Goal: Task Accomplishment & Management: Complete application form

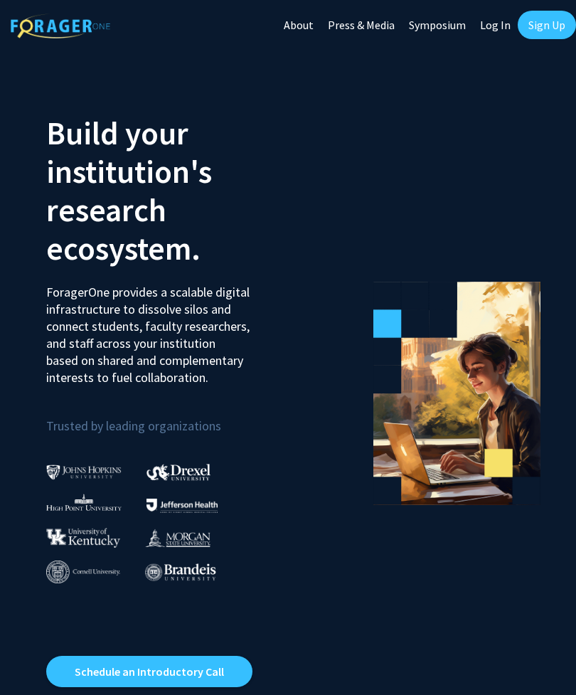
click at [550, 26] on link "Sign Up" at bounding box center [547, 25] width 58 height 28
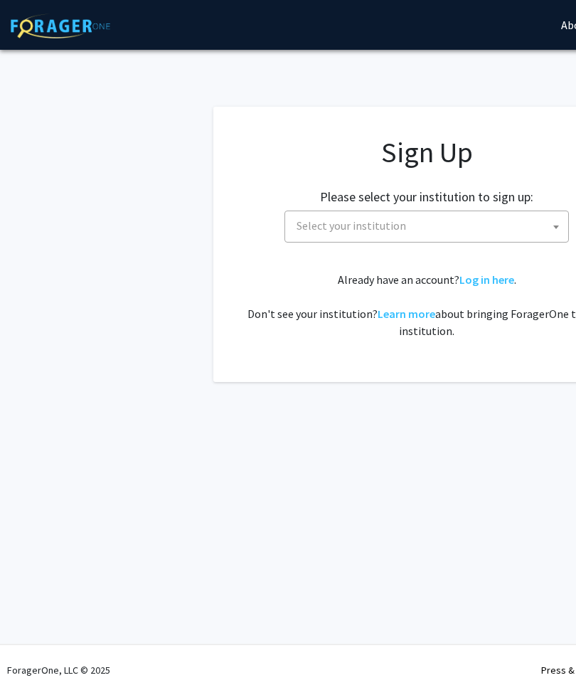
click at [454, 234] on span "Select your institution" at bounding box center [429, 225] width 277 height 29
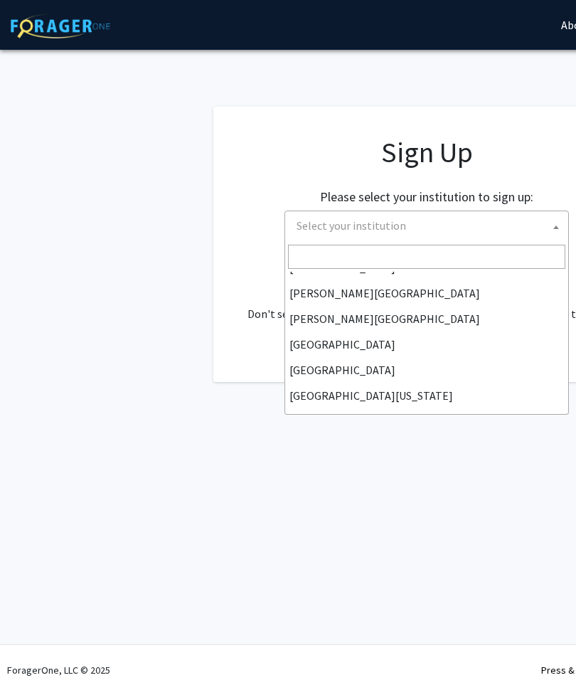
scroll to position [45, 0]
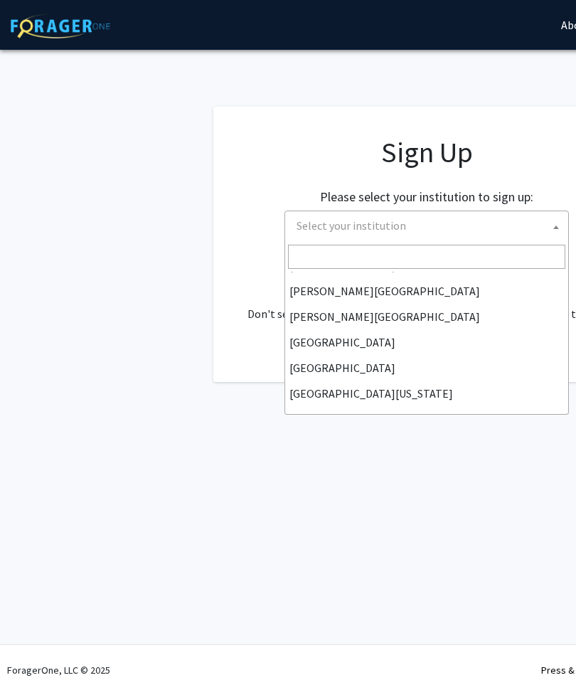
click at [471, 218] on span "Select your institution" at bounding box center [429, 225] width 277 height 29
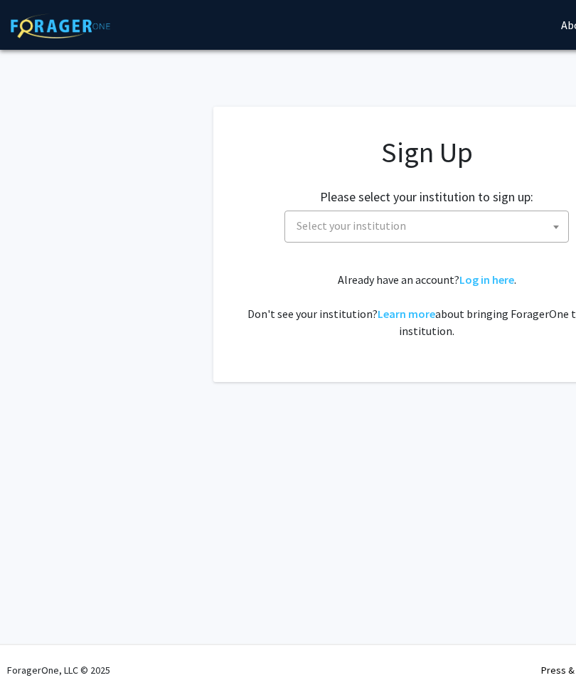
click at [473, 222] on span "Select your institution" at bounding box center [429, 225] width 277 height 29
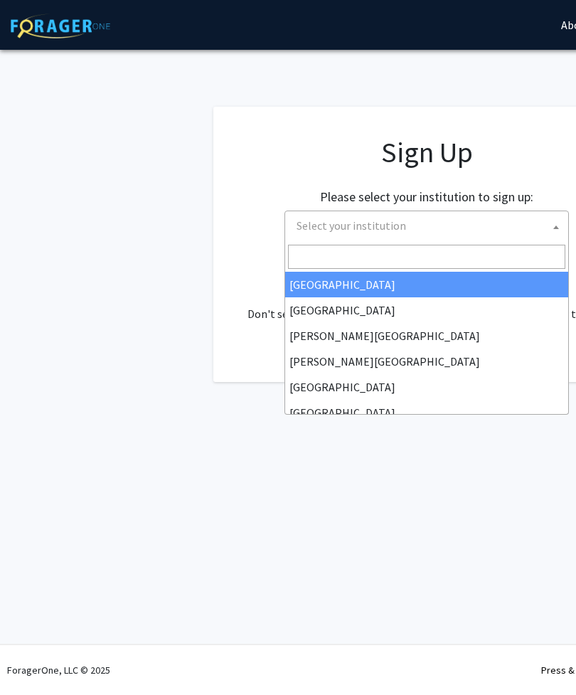
click at [463, 255] on input "Search" at bounding box center [426, 257] width 277 height 24
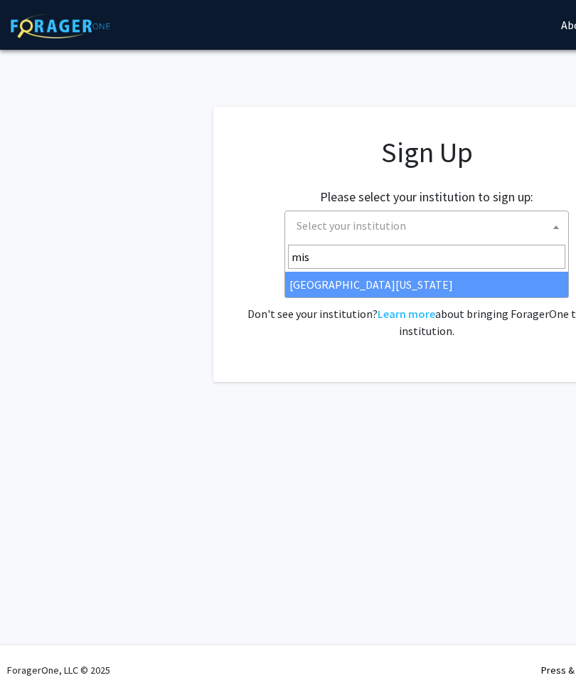
type input "miss"
select select "33"
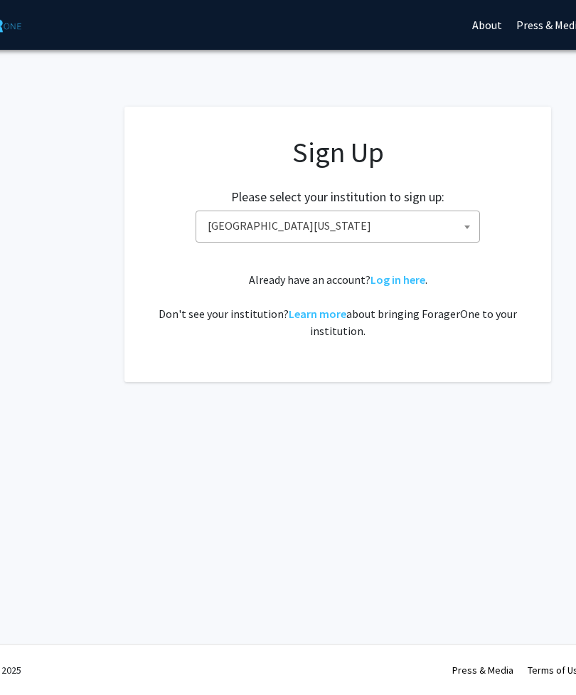
scroll to position [0, 90]
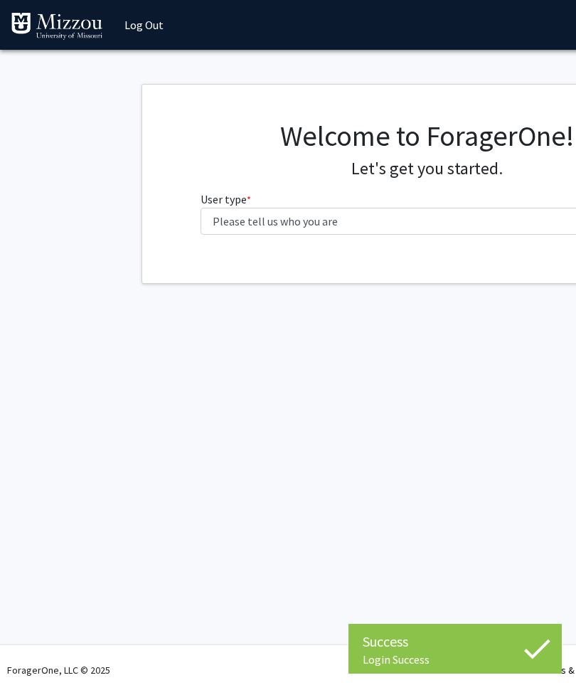
click at [247, 192] on label "User type * required" at bounding box center [225, 199] width 50 height 17
click at [247, 208] on select "Please tell us who you are Undergraduate Student Master's Student Doctoral Cand…" at bounding box center [426, 221] width 453 height 27
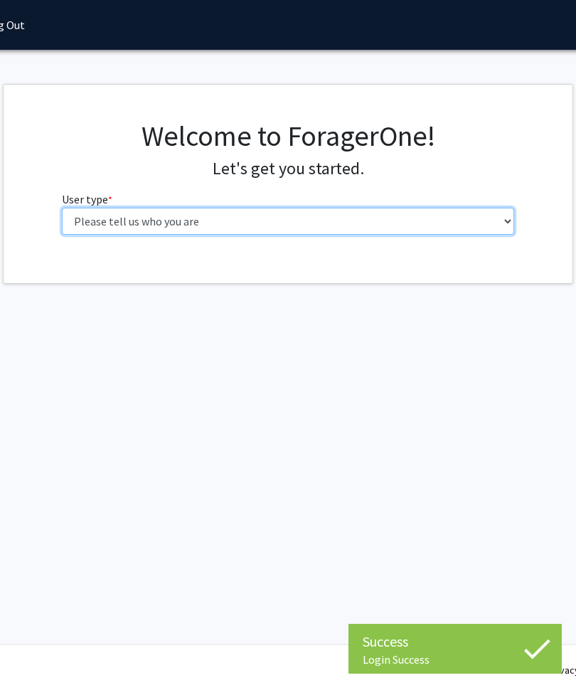
select select "1: undergrad"
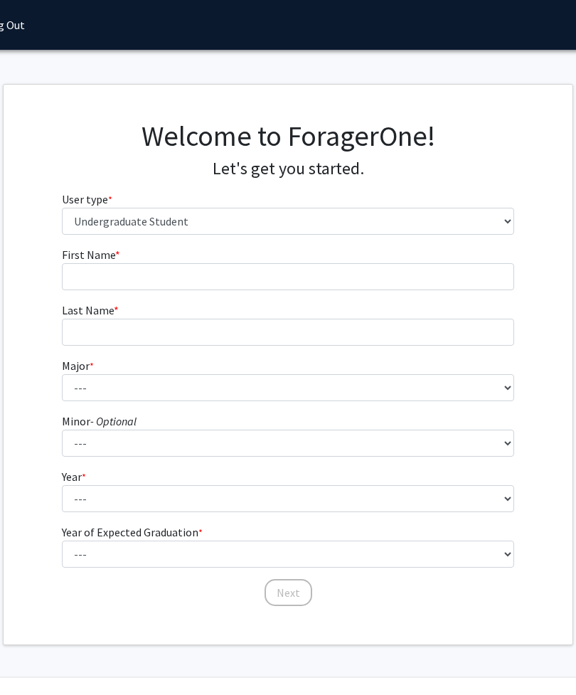
click at [82, 255] on span "First Name" at bounding box center [88, 254] width 53 height 14
click at [82, 263] on input "First Name * required" at bounding box center [288, 276] width 453 height 27
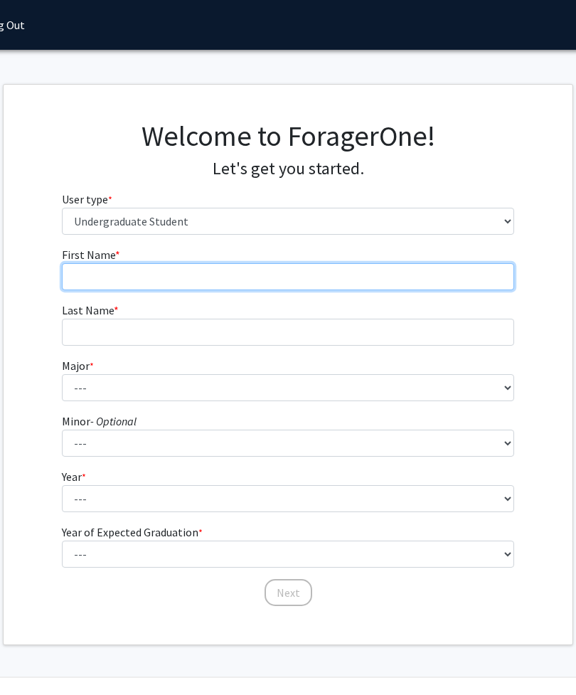
click at [97, 282] on input "First Name * required" at bounding box center [288, 276] width 453 height 27
type input "Jordyn"
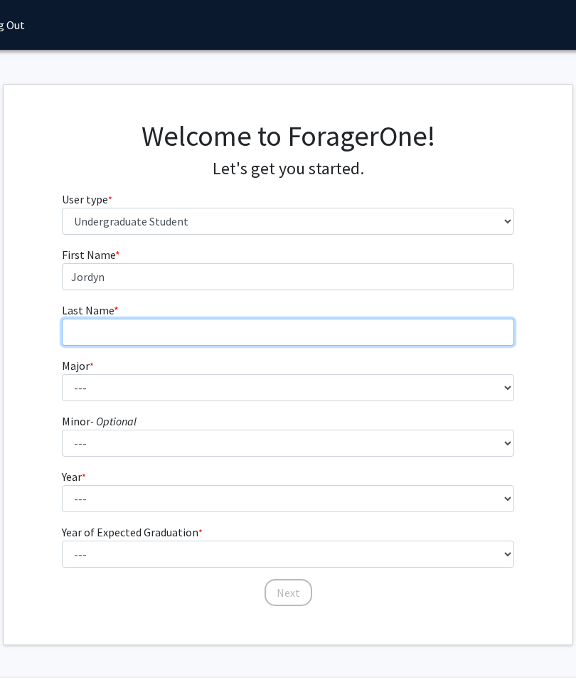
type input "[PERSON_NAME]"
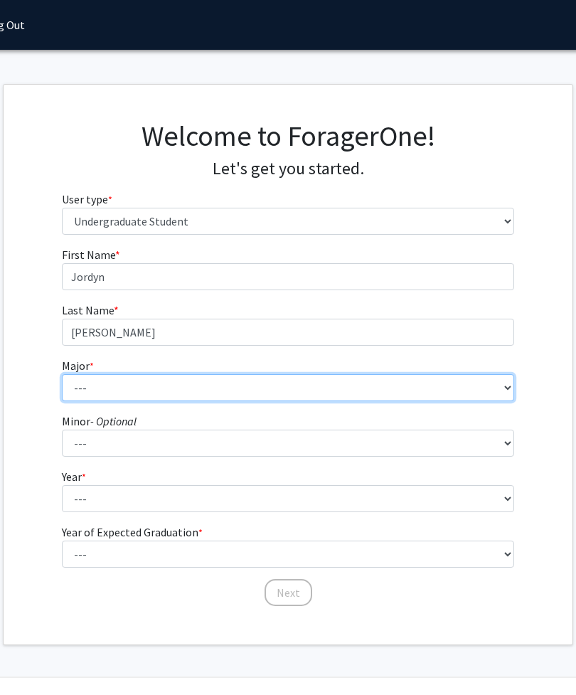
click at [101, 398] on select "--- Agribusiness Management Agricultural Education Agricultural Education: Comm…" at bounding box center [288, 387] width 453 height 27
select select "70: 2562"
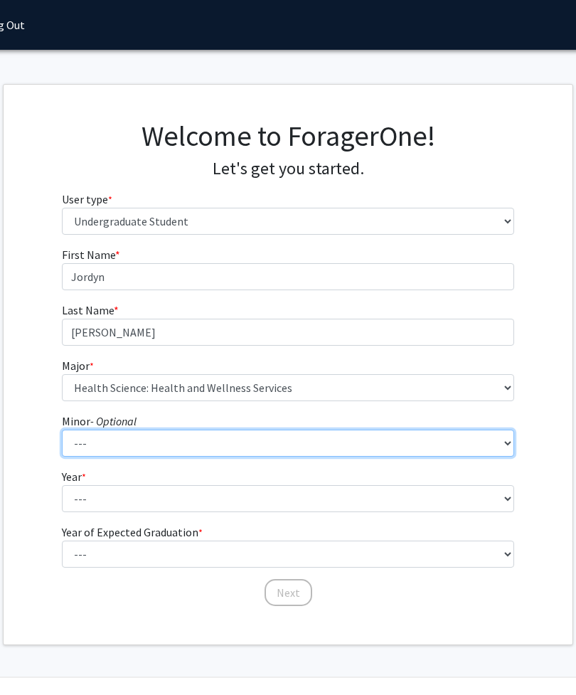
click at [416, 446] on select "--- Accountancy Aerospace Engineering Aerospace Studies Agribusiness Management…" at bounding box center [288, 442] width 453 height 27
select select "52: 2008"
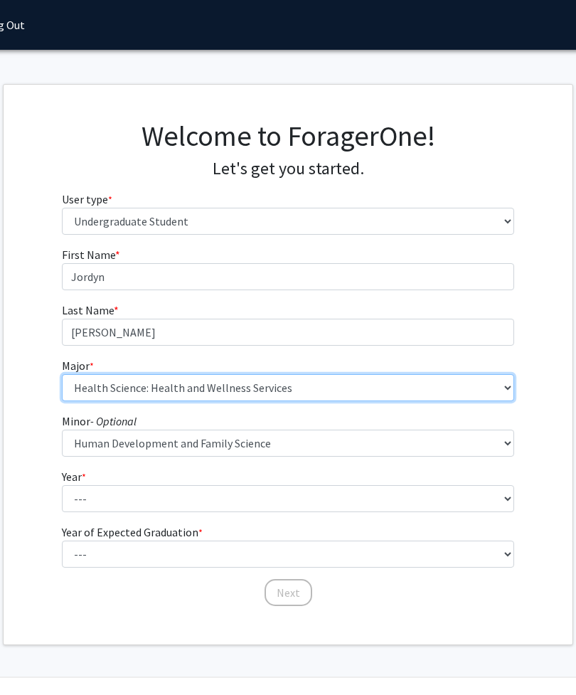
click at [328, 398] on select "--- Agribusiness Management Agricultural Education Agricultural Education: Comm…" at bounding box center [288, 387] width 453 height 27
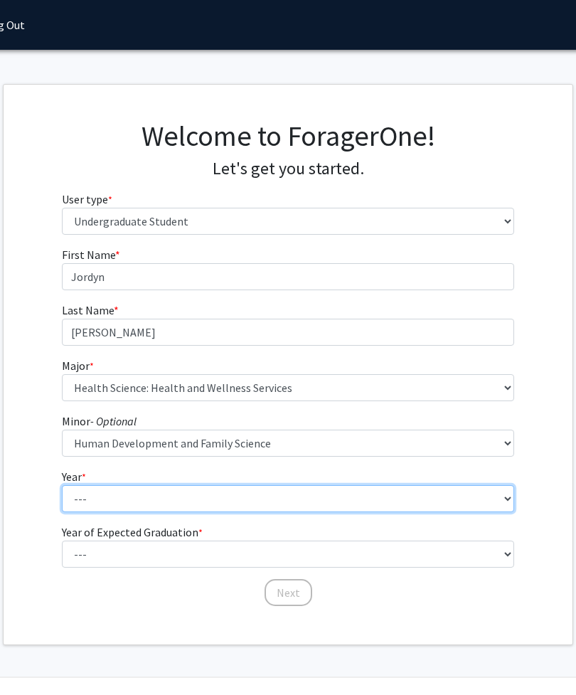
click at [381, 496] on select "--- First-year Sophomore Junior Senior Postbaccalaureate Certificate" at bounding box center [288, 498] width 453 height 27
select select "4: senior"
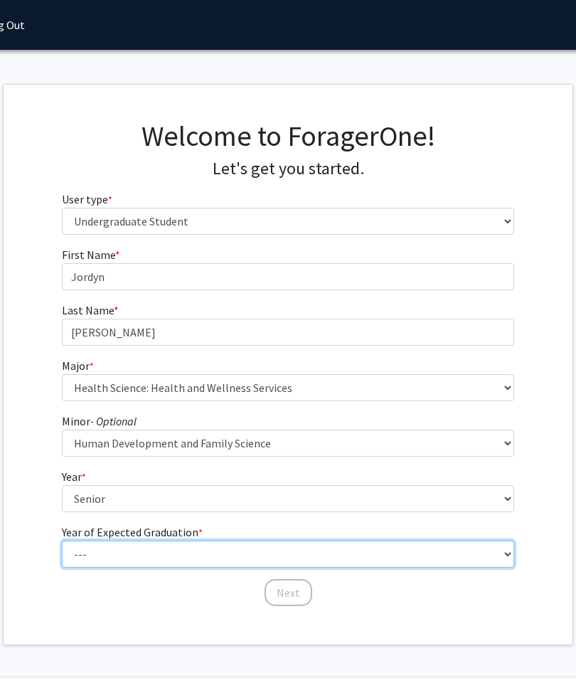
click at [341, 545] on select "--- 2025 2026 2027 2028 2029 2030 2031 2032 2033 2034" at bounding box center [288, 553] width 453 height 27
click at [348, 560] on select "--- 2025 2026 2027 2028 2029 2030 2031 2032 2033 2034" at bounding box center [288, 553] width 453 height 27
select select "2: 2026"
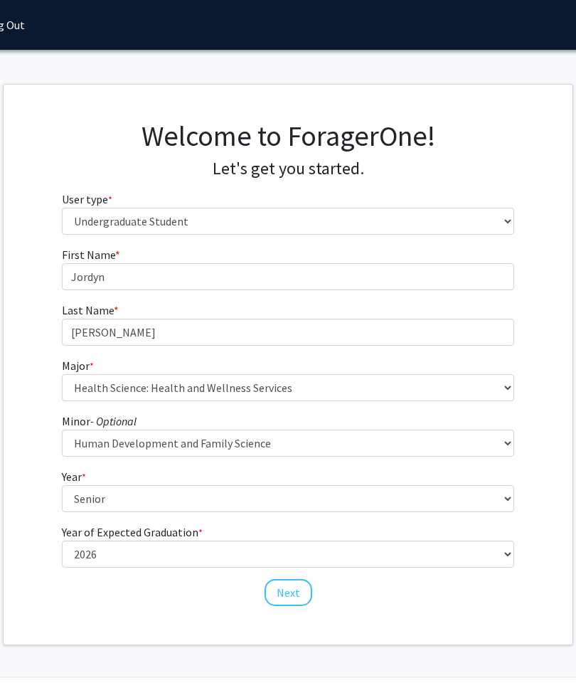
click at [291, 596] on button "Next" at bounding box center [288, 592] width 48 height 27
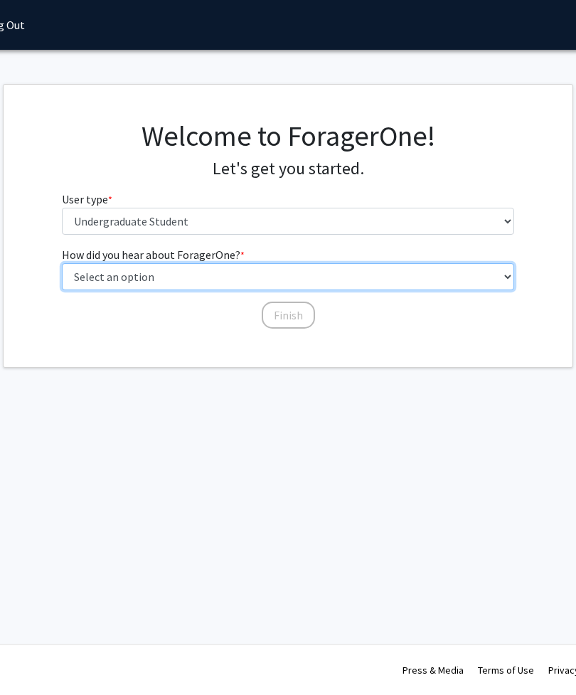
click at [423, 268] on select "Select an option Peer/student recommendation Faculty/staff recommendation Unive…" at bounding box center [288, 276] width 453 height 27
select select "2: faculty_recommendation"
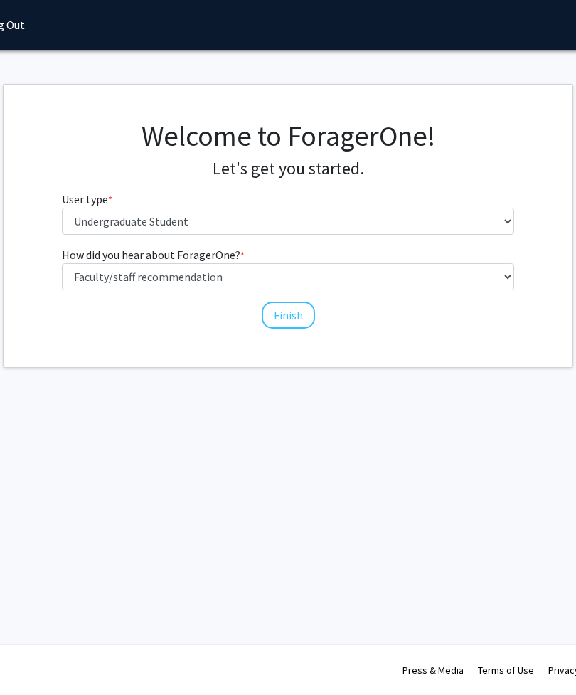
click at [302, 315] on button "Finish" at bounding box center [288, 314] width 53 height 27
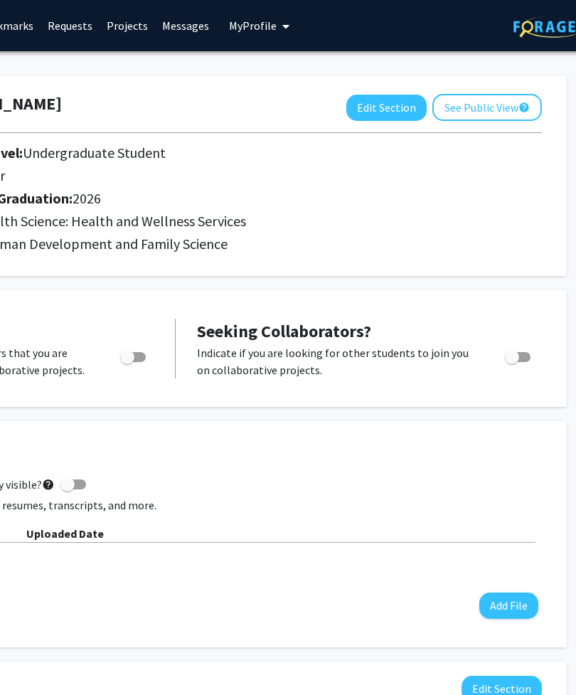
click at [391, 101] on button "Edit Section" at bounding box center [387, 108] width 80 height 26
select select "senior"
select select "2026"
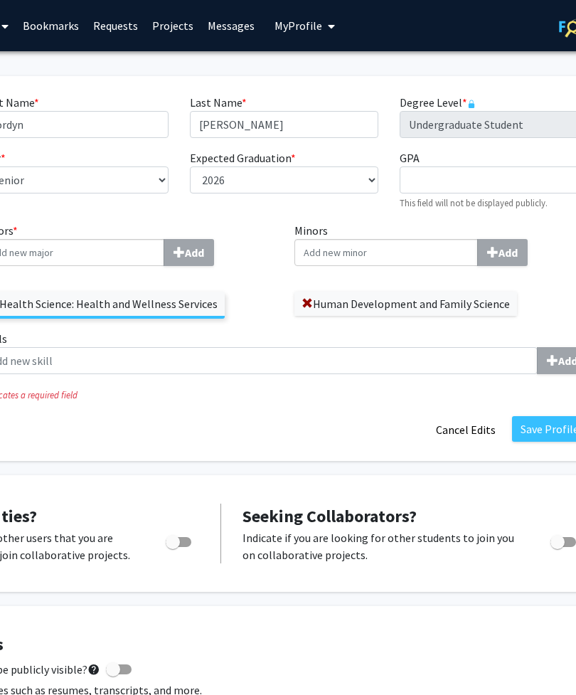
scroll to position [0, 229]
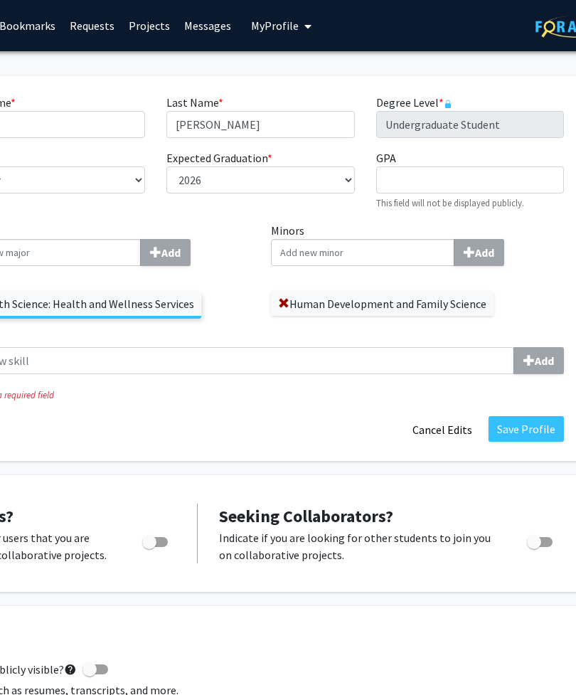
click at [402, 247] on input "Minors Add" at bounding box center [362, 252] width 183 height 27
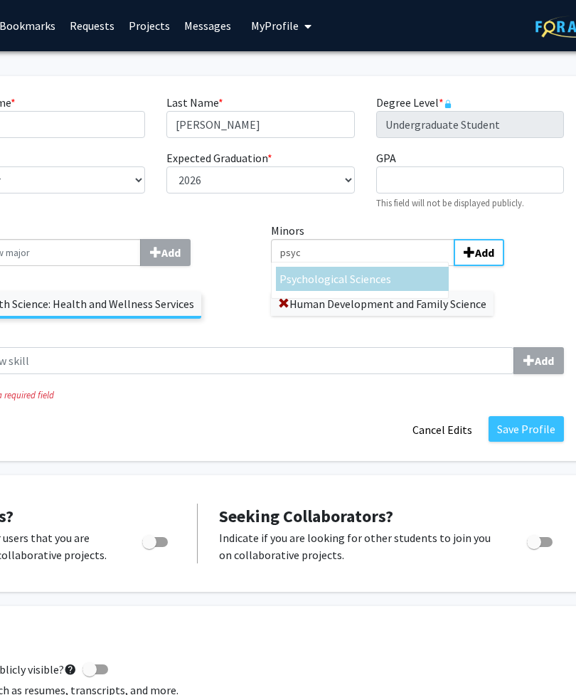
type input "psyc"
click at [390, 285] on div "Psyc hological Sciences" at bounding box center [362, 278] width 166 height 17
click at [390, 266] on input "psyc" at bounding box center [362, 252] width 183 height 27
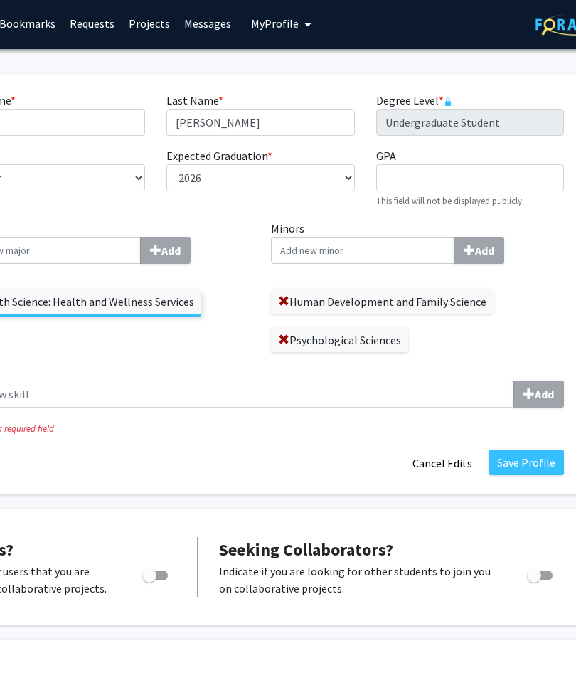
click at [523, 456] on button "Save Profile" at bounding box center [525, 464] width 75 height 26
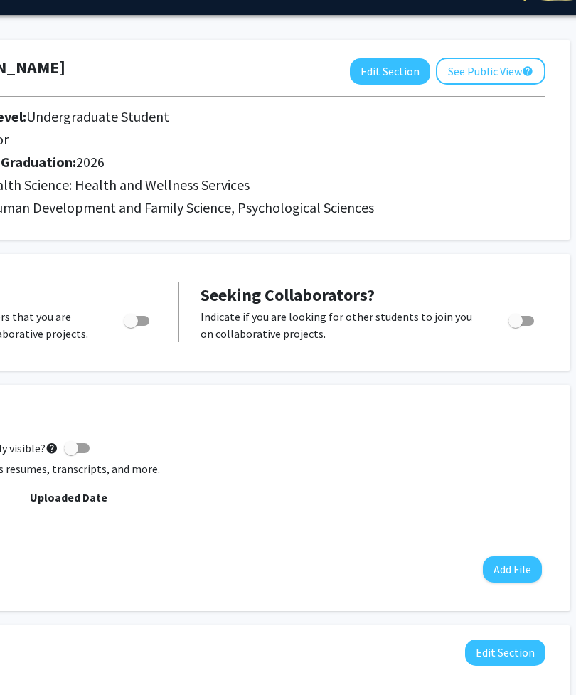
scroll to position [37, 247]
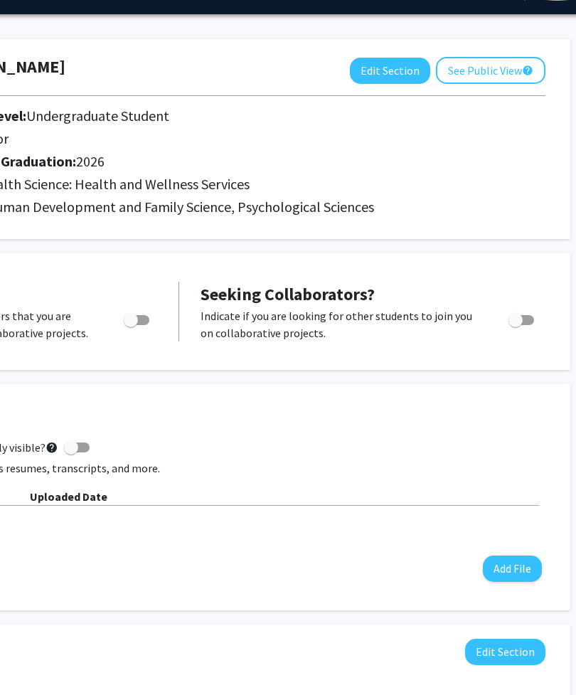
click at [143, 318] on span "Toggle" at bounding box center [137, 320] width 26 height 10
click at [131, 325] on input "Are you actively seeking opportunities?" at bounding box center [130, 325] width 1 height 1
checkbox input "true"
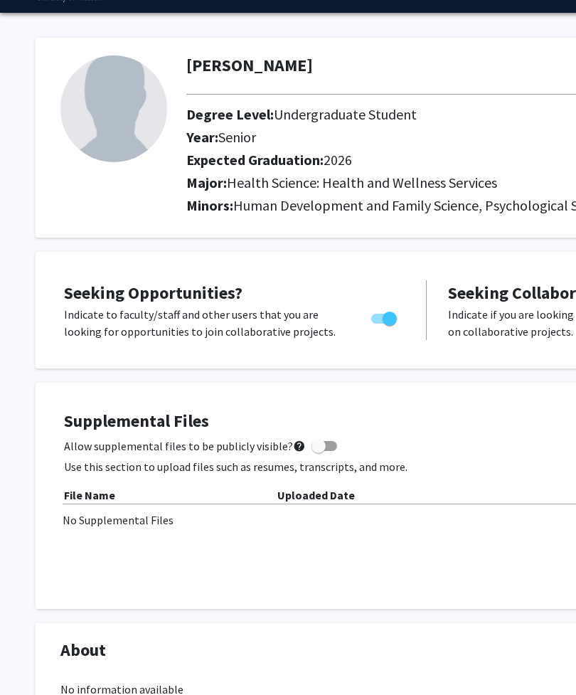
scroll to position [0, 0]
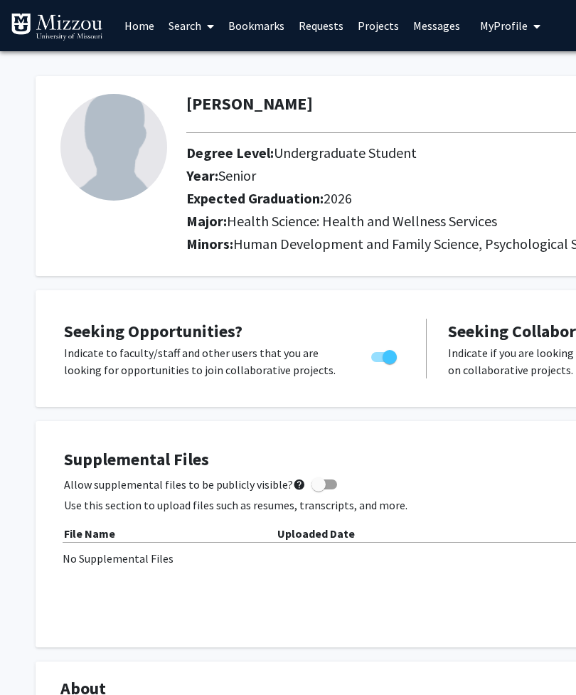
click at [176, 28] on link "Search" at bounding box center [191, 26] width 60 height 50
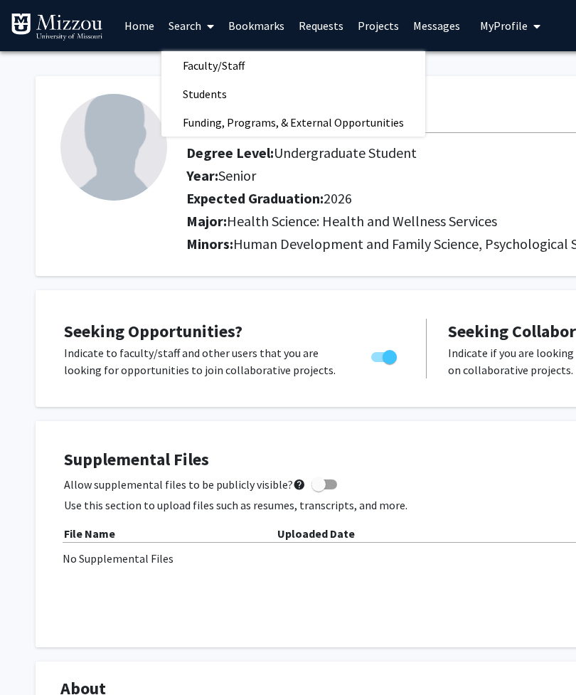
click at [230, 60] on span "Faculty/Staff" at bounding box center [213, 65] width 105 height 28
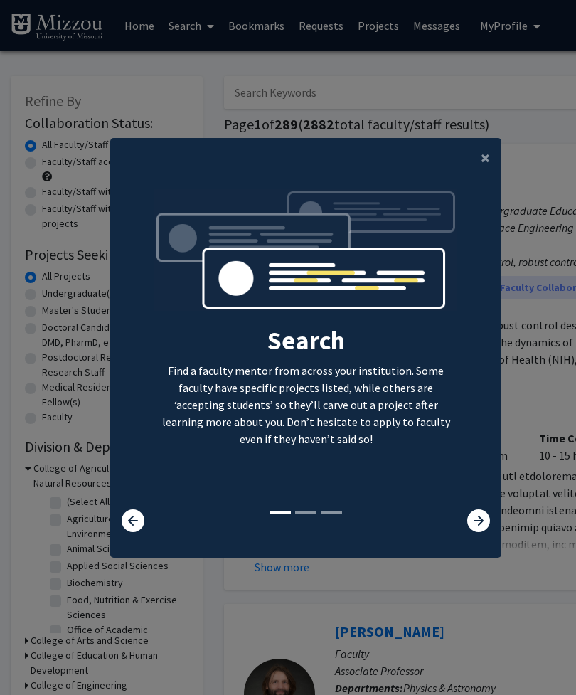
click at [498, 168] on button "×" at bounding box center [485, 158] width 32 height 40
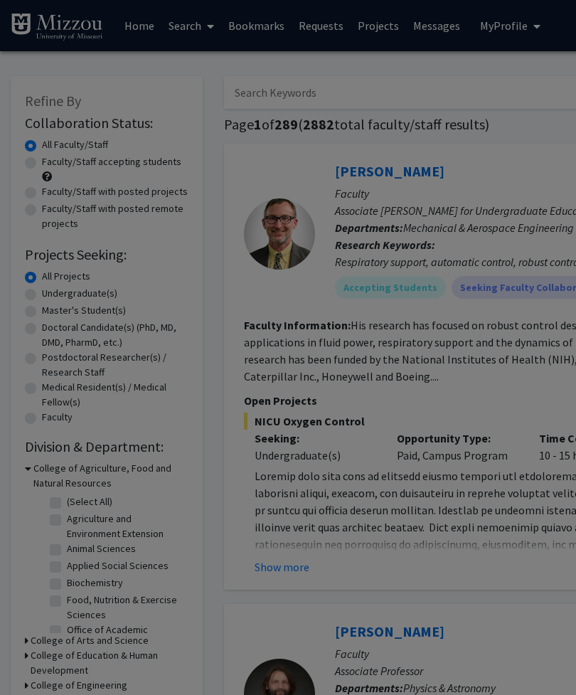
click at [488, 168] on div "Search Find a faculty mentor from across your institution. Some faculty have sp…" at bounding box center [306, 185] width 390 height 320
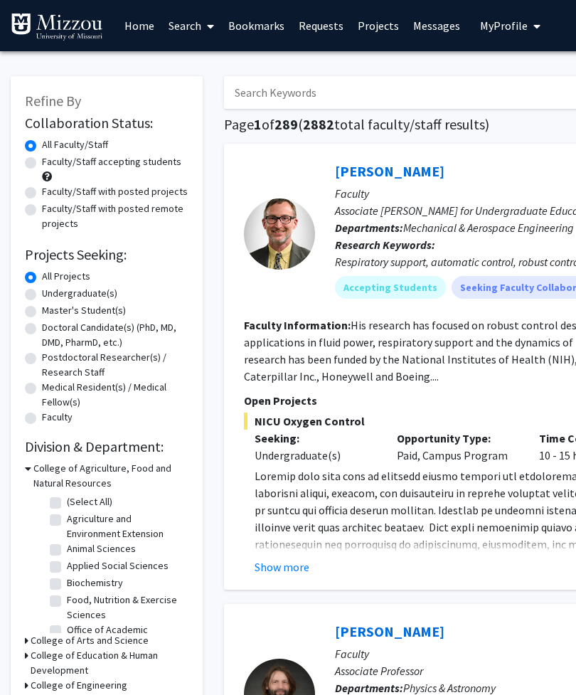
click at [92, 296] on label "Undergraduate(s)" at bounding box center [79, 293] width 75 height 15
click at [51, 295] on input "Undergraduate(s)" at bounding box center [46, 290] width 9 height 9
radio input "true"
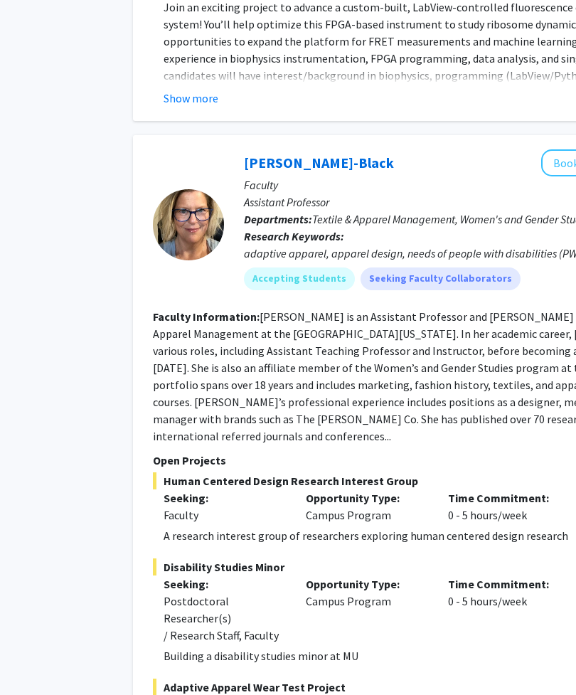
scroll to position [5231, 91]
